Goal: Transaction & Acquisition: Purchase product/service

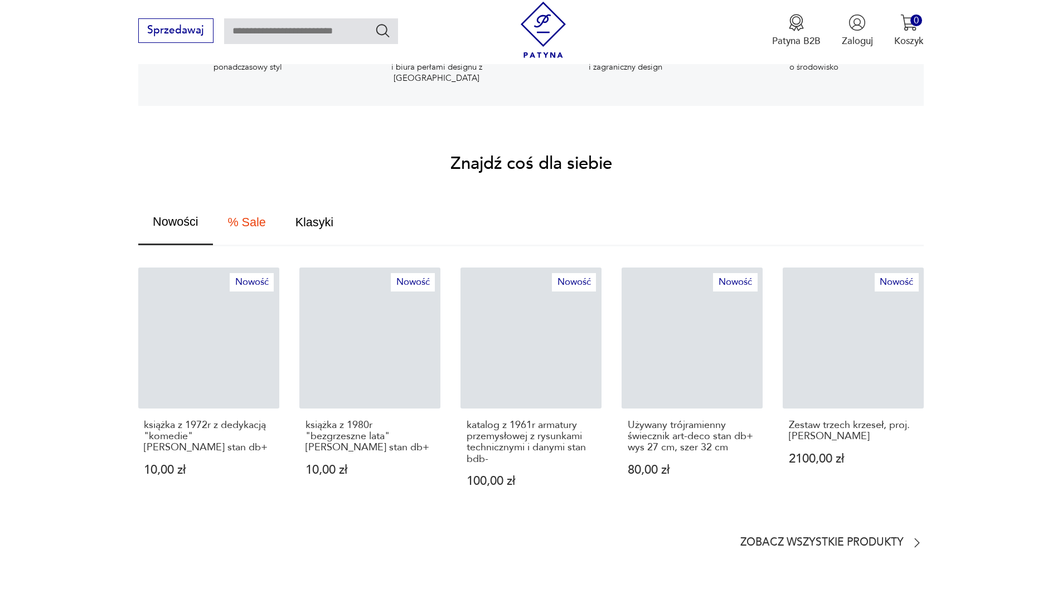
scroll to position [725, 0]
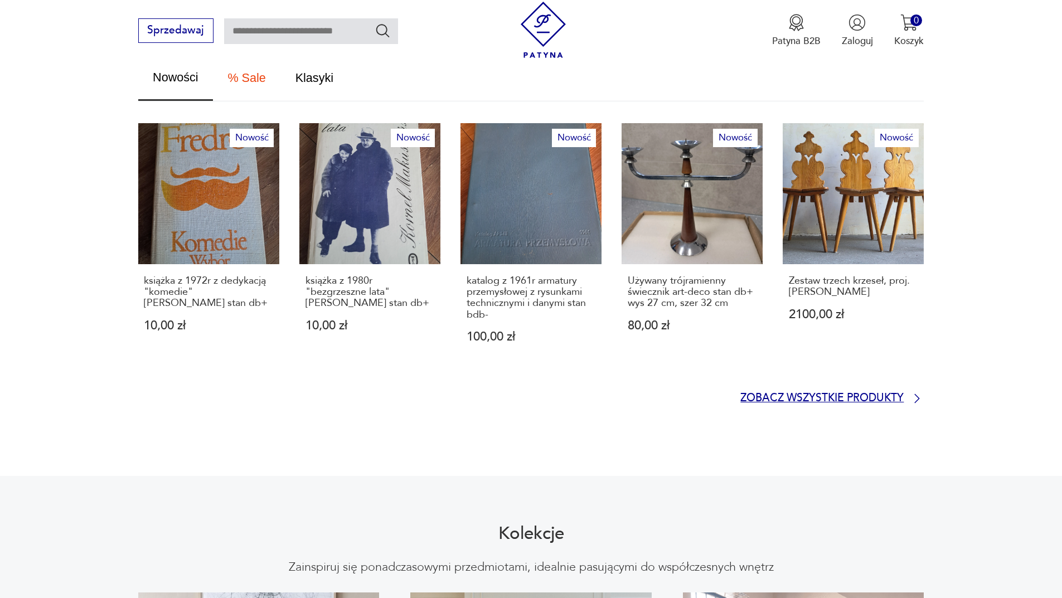
click at [894, 394] on p "Zobacz wszystkie produkty" at bounding box center [822, 398] width 163 height 9
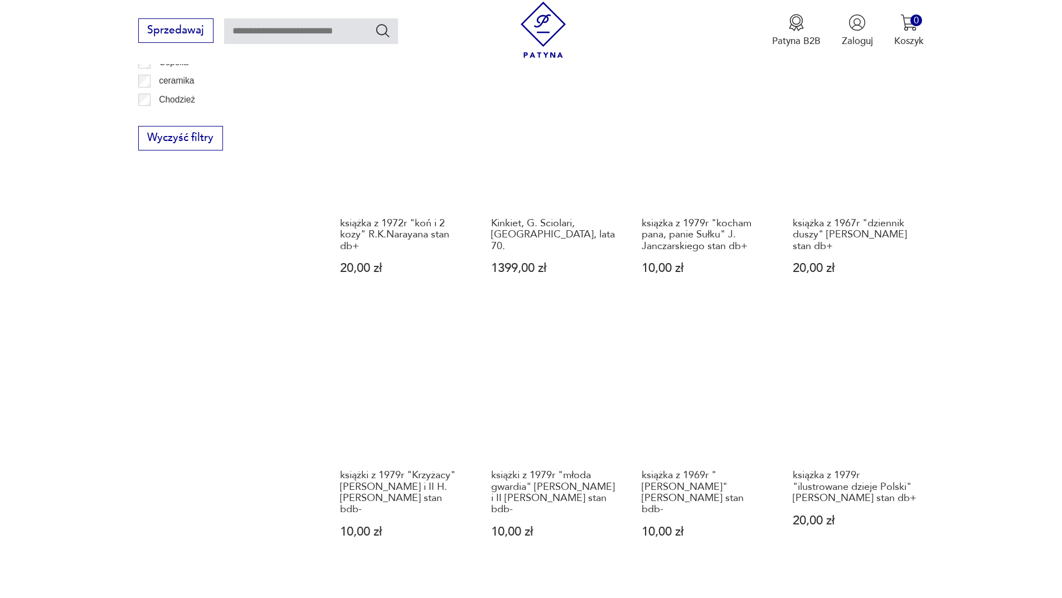
scroll to position [969, 0]
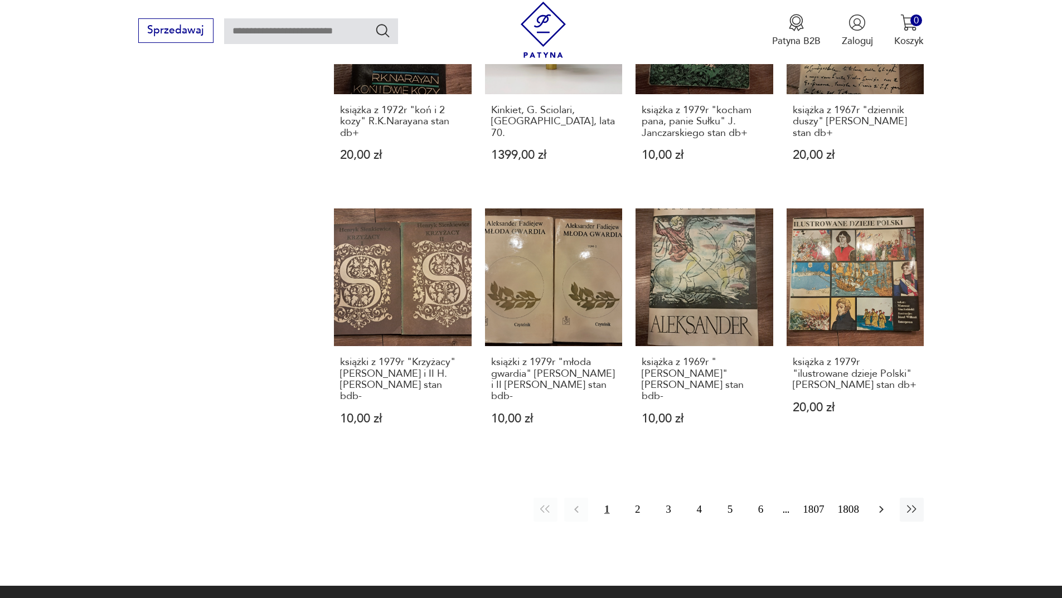
click at [886, 498] on button "button" at bounding box center [881, 510] width 24 height 24
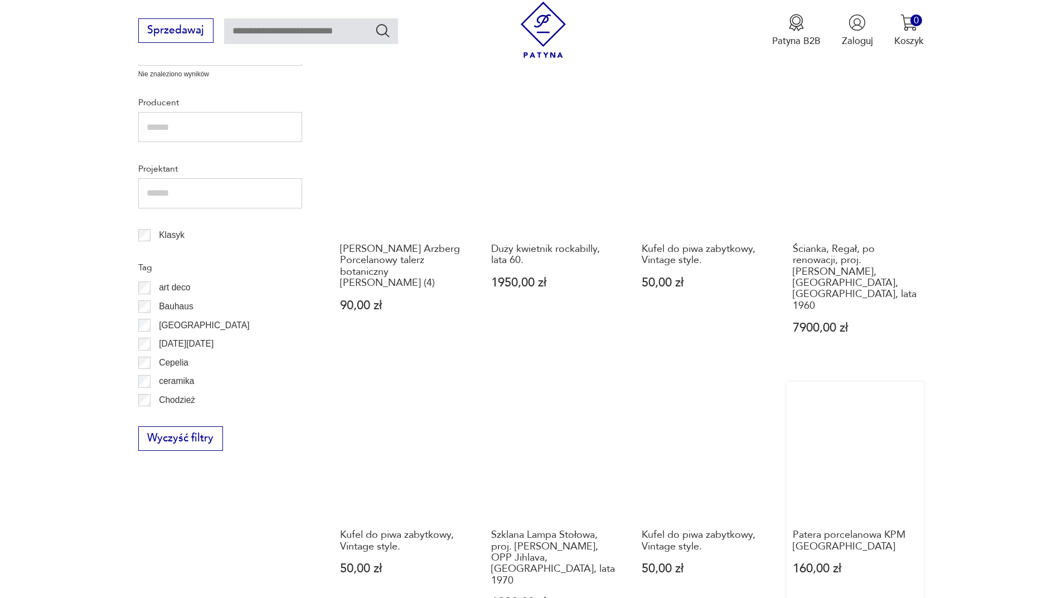
scroll to position [412, 0]
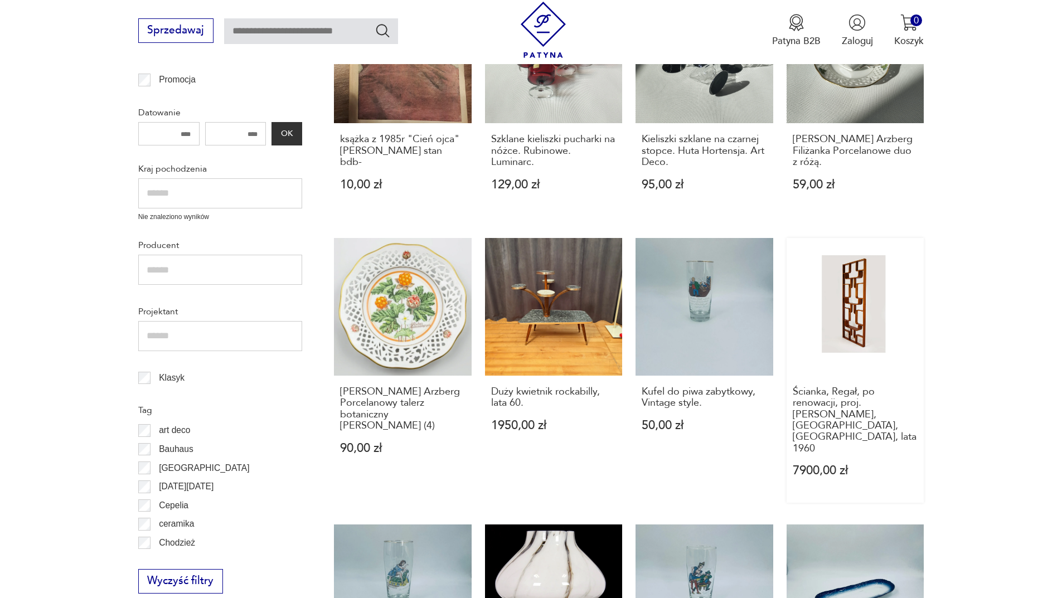
click at [836, 340] on link "Ścianka, Regał, po renowacji, proj. [PERSON_NAME], [GEOGRAPHIC_DATA], [GEOGRAPH…" at bounding box center [856, 370] width 138 height 265
